Goal: Information Seeking & Learning: Find specific fact

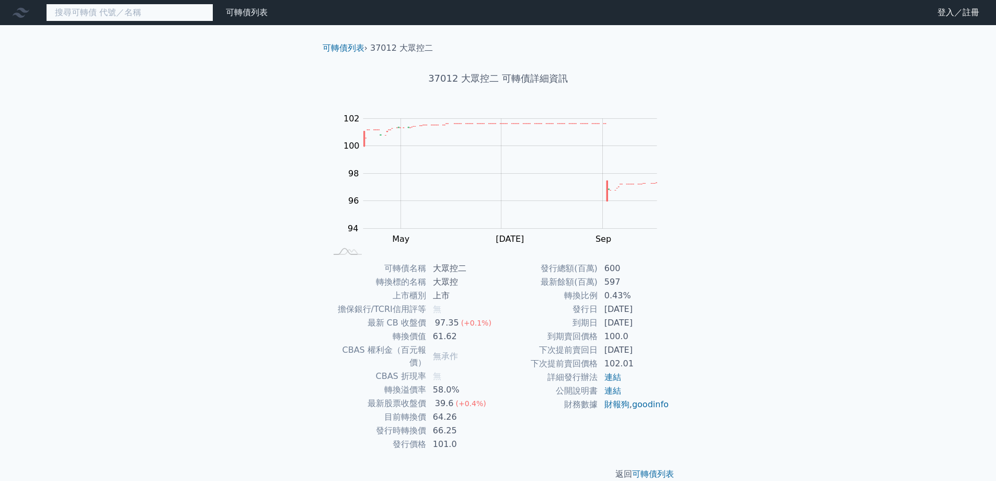
click at [111, 12] on input at bounding box center [129, 13] width 167 height 18
paste input "大眾控"
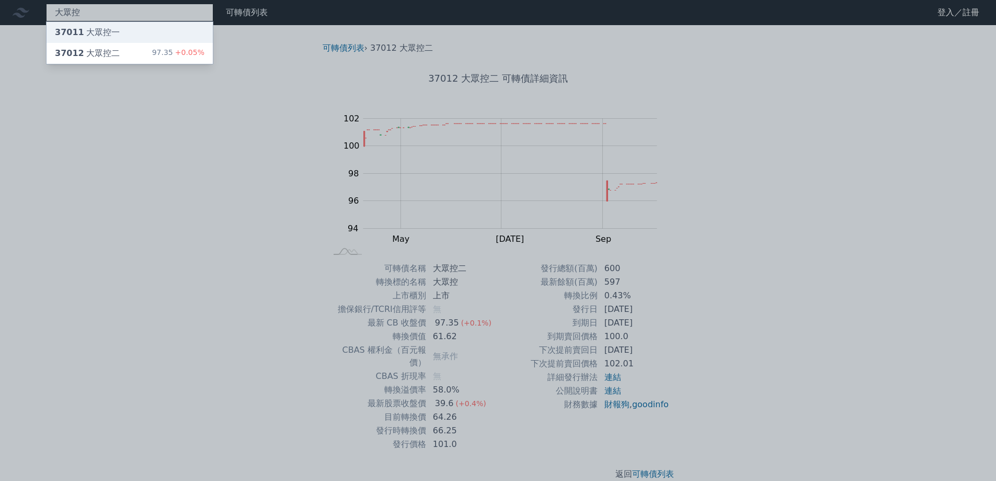
type input "大眾控"
click at [102, 31] on div "37011 大眾控一" at bounding box center [87, 32] width 65 height 13
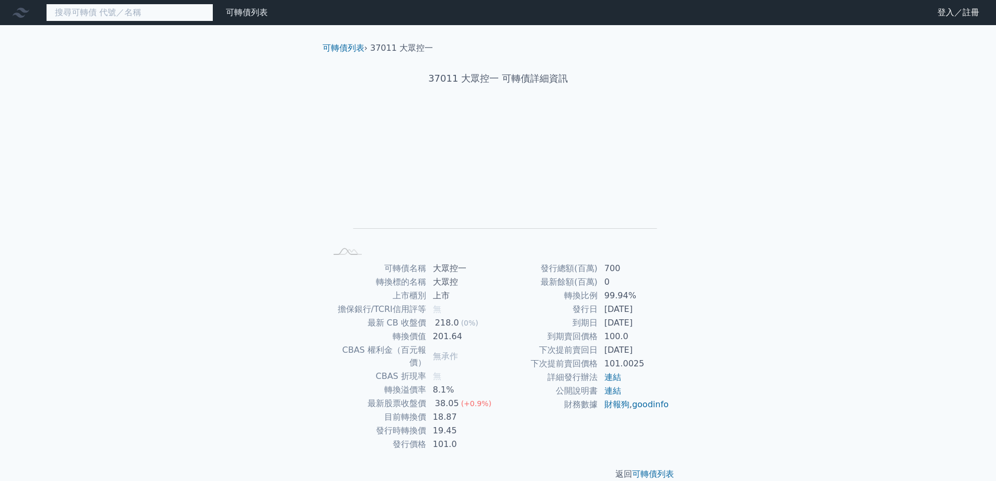
click at [115, 16] on input at bounding box center [129, 13] width 167 height 18
paste input "大眾控"
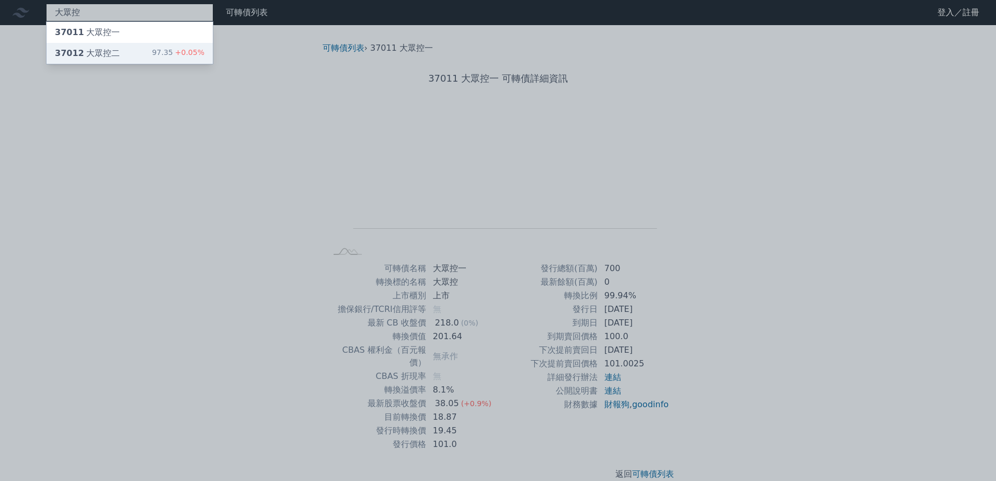
type input "大眾控"
click at [111, 52] on div "37012 大眾控二" at bounding box center [87, 53] width 65 height 13
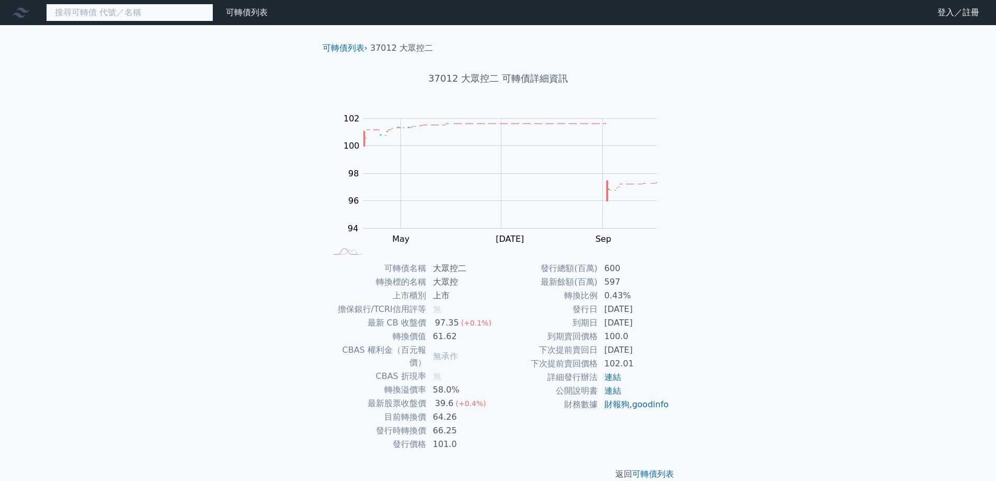
click at [113, 17] on input at bounding box center [129, 13] width 167 height 18
paste input "大眾控"
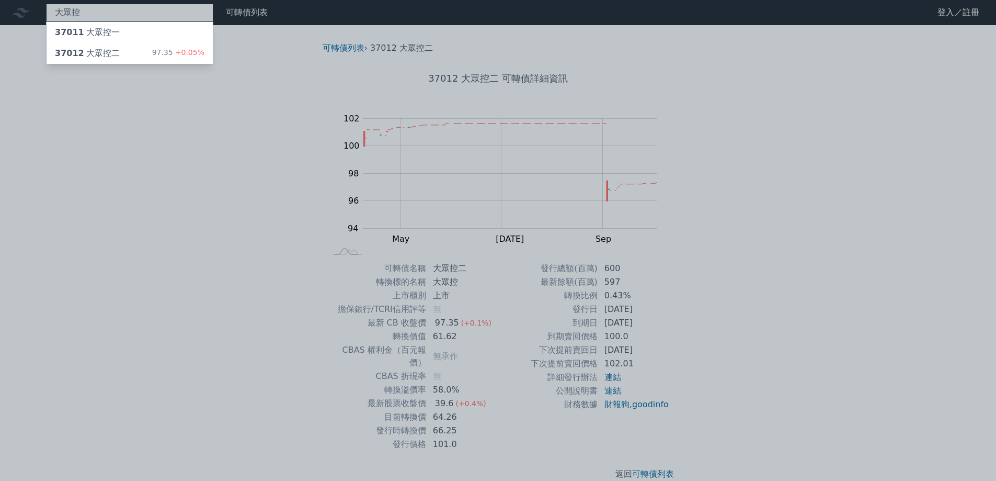
type input "大眾控"
